Goal: Information Seeking & Learning: Learn about a topic

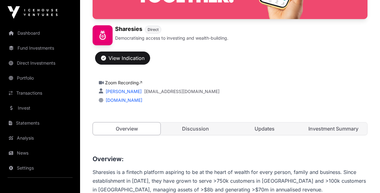
scroll to position [75, 0]
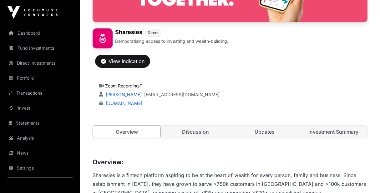
click at [199, 130] on link "Discussion" at bounding box center [195, 132] width 67 height 12
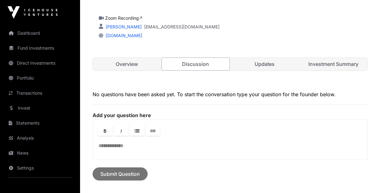
scroll to position [70, 0]
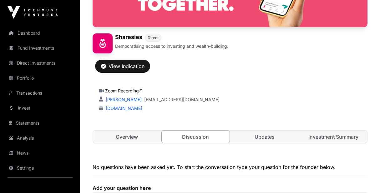
click at [258, 137] on link "Updates" at bounding box center [264, 137] width 67 height 12
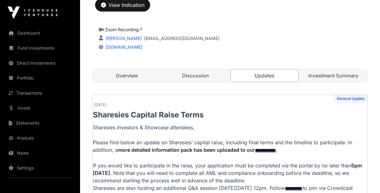
scroll to position [130, 0]
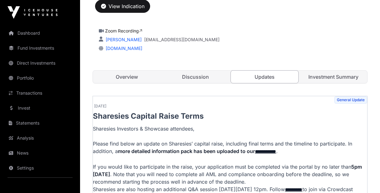
click at [322, 78] on link "Investment Summary" at bounding box center [332, 77] width 67 height 12
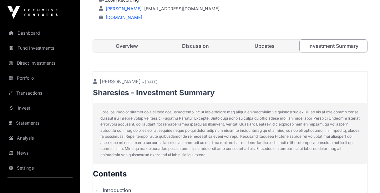
scroll to position [155, 0]
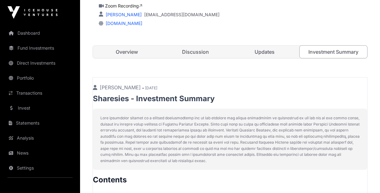
click at [271, 52] on link "Updates" at bounding box center [264, 52] width 67 height 12
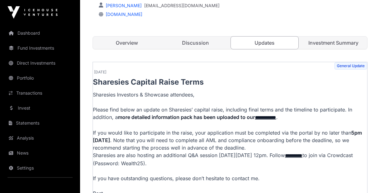
scroll to position [165, 0]
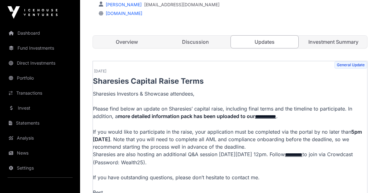
click at [268, 117] on link "**********" at bounding box center [265, 116] width 21 height 5
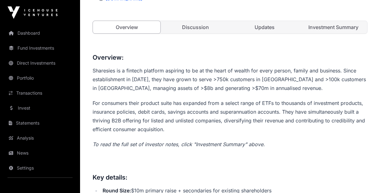
scroll to position [175, 0]
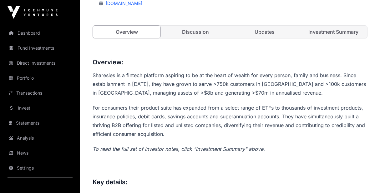
click at [316, 31] on link "Investment Summary" at bounding box center [332, 32] width 67 height 12
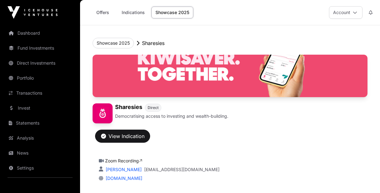
click at [97, 12] on link "Offers" at bounding box center [102, 13] width 25 height 12
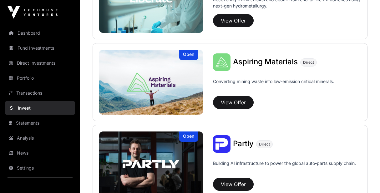
scroll to position [535, 0]
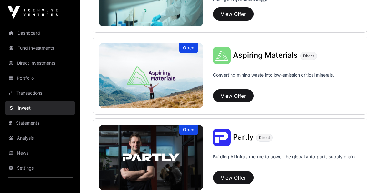
click at [35, 49] on link "Fund Investments" at bounding box center [40, 48] width 70 height 14
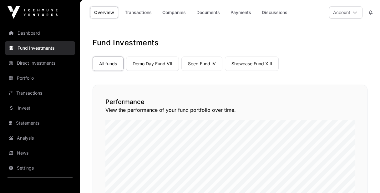
click at [174, 14] on link "Companies" at bounding box center [174, 13] width 32 height 12
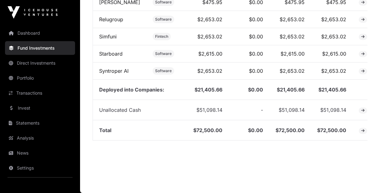
scroll to position [380, 0]
click at [43, 65] on link "Direct Investments" at bounding box center [40, 63] width 70 height 14
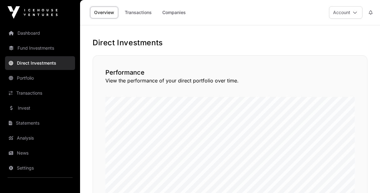
click at [177, 11] on link "Companies" at bounding box center [174, 13] width 32 height 12
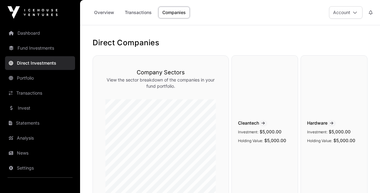
click at [37, 93] on link "Transactions" at bounding box center [40, 93] width 70 height 14
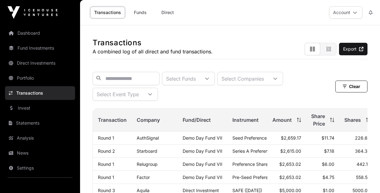
click at [137, 15] on link "Funds" at bounding box center [139, 13] width 25 height 12
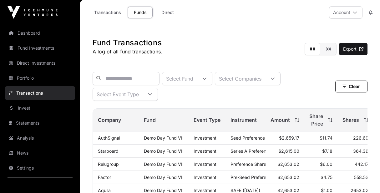
click at [166, 12] on link "Direct" at bounding box center [167, 13] width 25 height 12
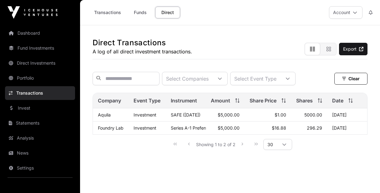
click at [28, 107] on link "Invest" at bounding box center [40, 108] width 70 height 14
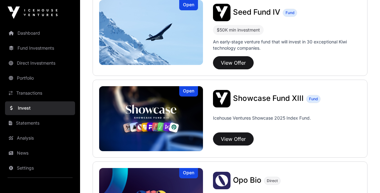
scroll to position [165, 0]
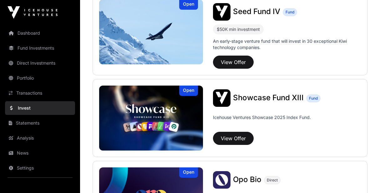
click at [117, 105] on img at bounding box center [151, 118] width 104 height 65
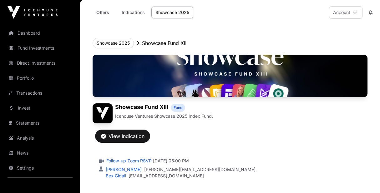
click at [132, 12] on link "Indications" at bounding box center [132, 13] width 31 height 12
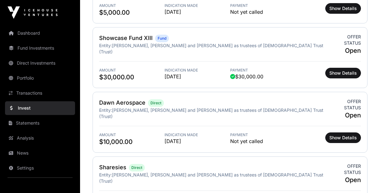
scroll to position [274, 0]
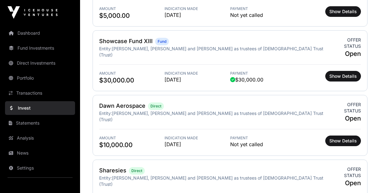
click at [122, 102] on link "Dawn Aerospace" at bounding box center [122, 105] width 46 height 7
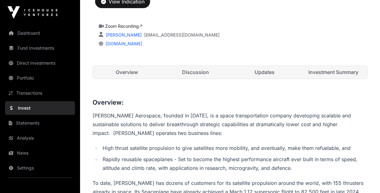
scroll to position [140, 0]
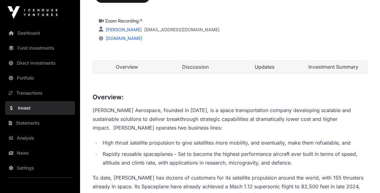
click at [329, 67] on link "Investment Summary" at bounding box center [332, 67] width 67 height 12
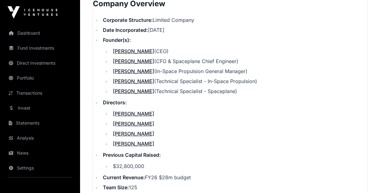
scroll to position [720, 0]
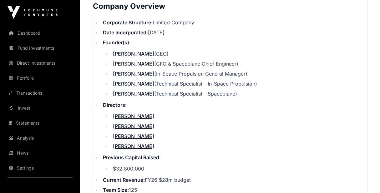
click at [137, 133] on link "[PERSON_NAME]" at bounding box center [133, 136] width 41 height 6
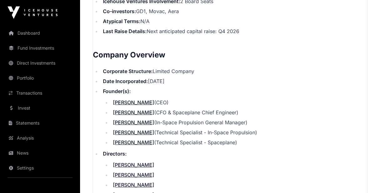
scroll to position [670, 0]
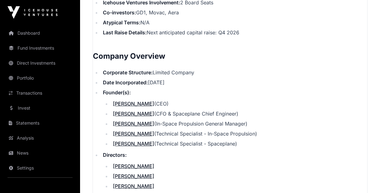
click at [127, 101] on link "[PERSON_NAME]" at bounding box center [133, 104] width 41 height 6
click at [122, 111] on link "[PERSON_NAME]" at bounding box center [133, 114] width 41 height 6
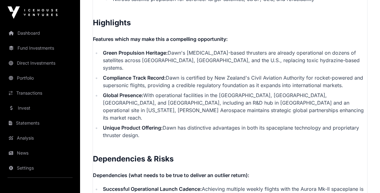
scroll to position [1384, 0]
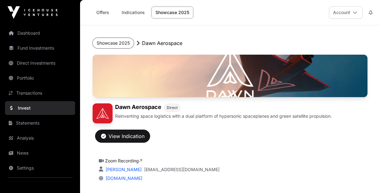
click at [117, 43] on button "Showcase 2025" at bounding box center [112, 43] width 41 height 11
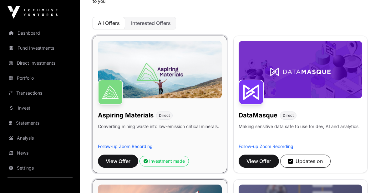
scroll to position [70, 0]
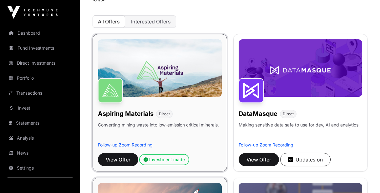
click at [161, 159] on div "Investment made" at bounding box center [163, 160] width 41 height 6
click at [141, 90] on img at bounding box center [160, 67] width 124 height 57
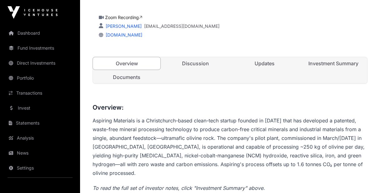
scroll to position [145, 0]
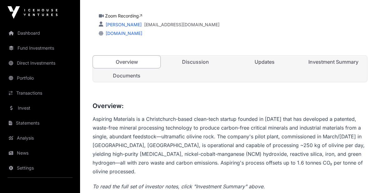
click at [331, 63] on link "Investment Summary" at bounding box center [332, 62] width 67 height 12
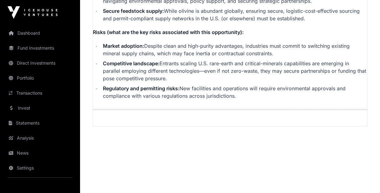
scroll to position [1443, 0]
